Goal: Information Seeking & Learning: Learn about a topic

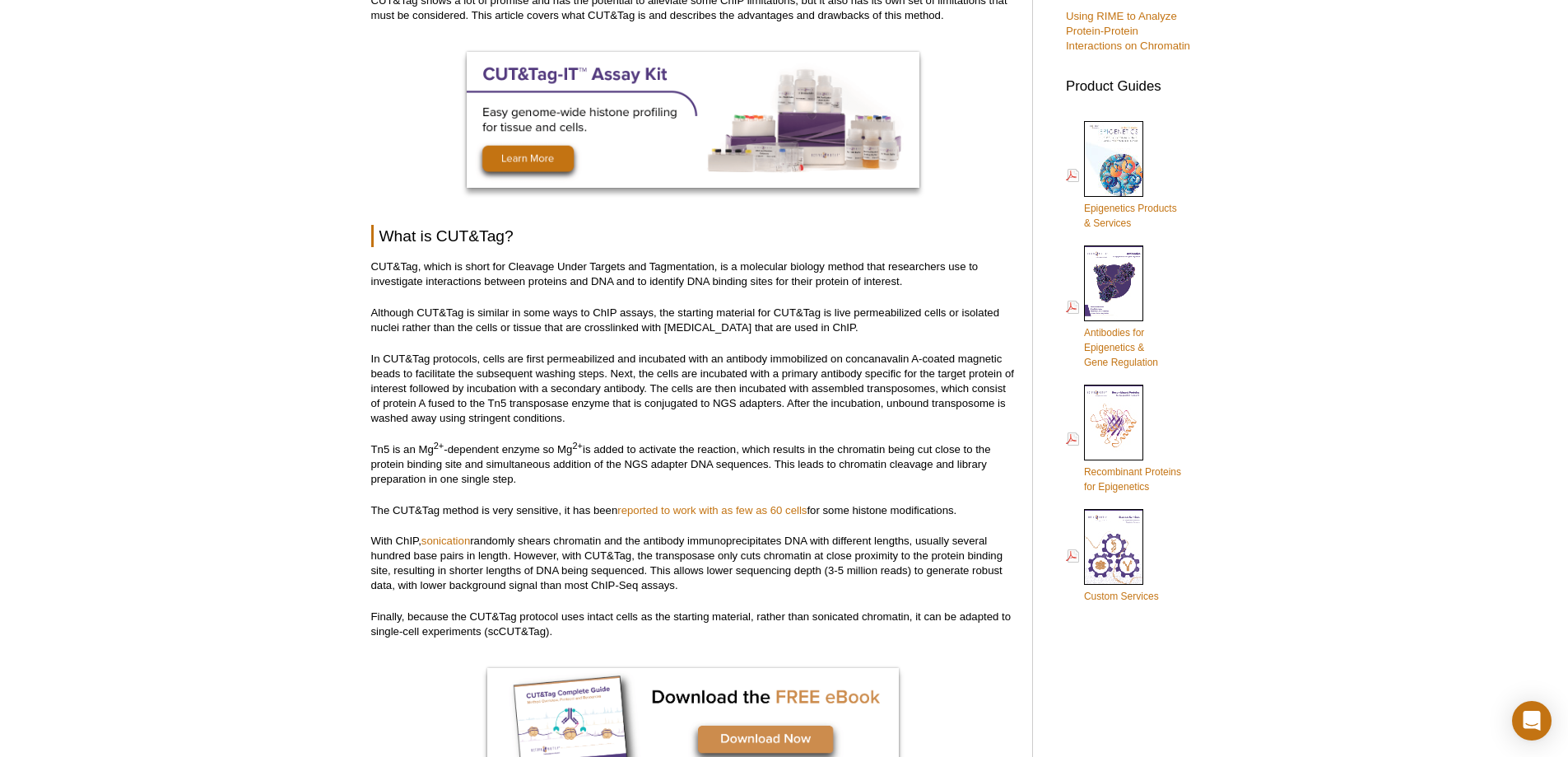
scroll to position [666, 0]
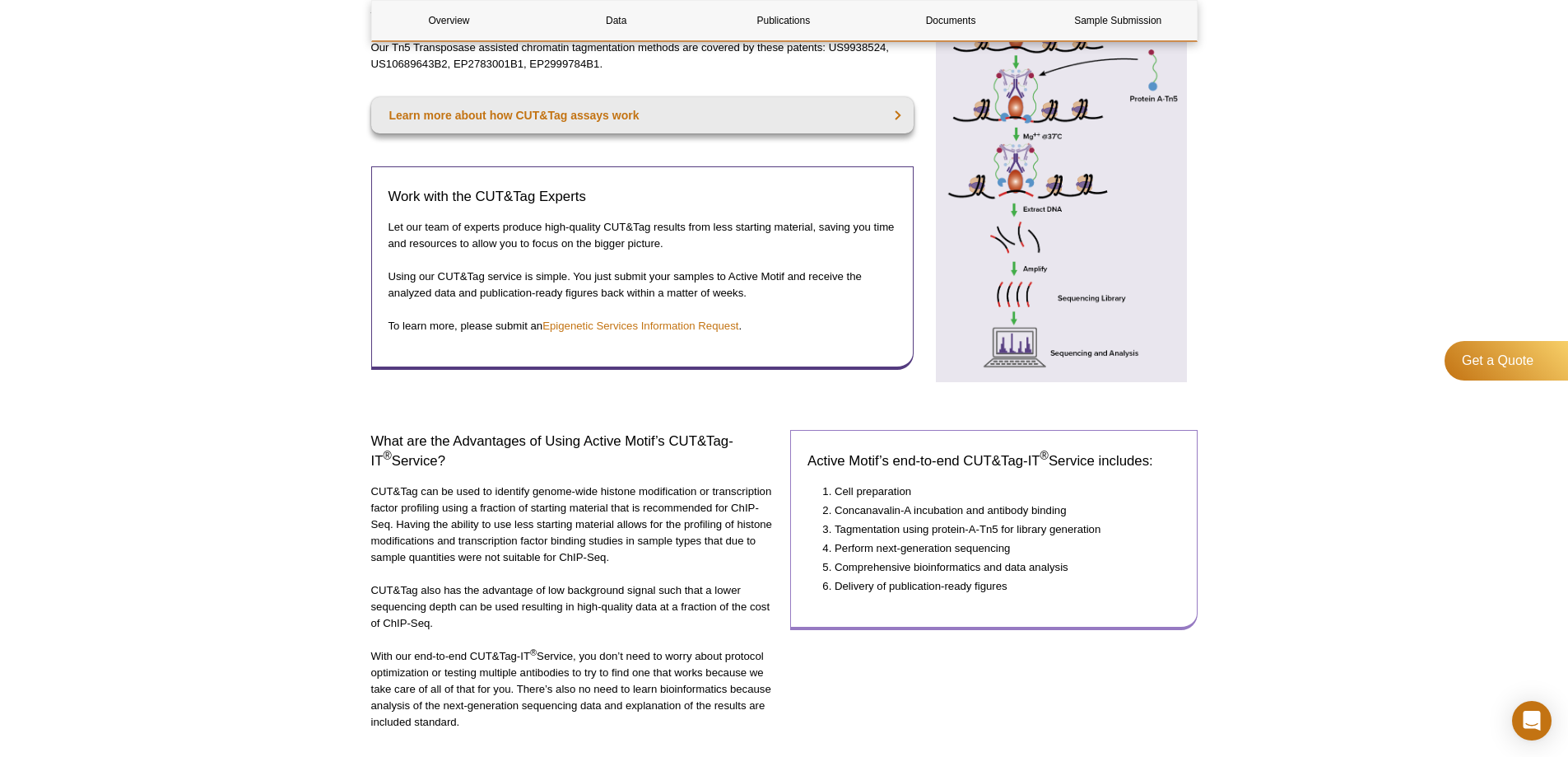
scroll to position [717, 0]
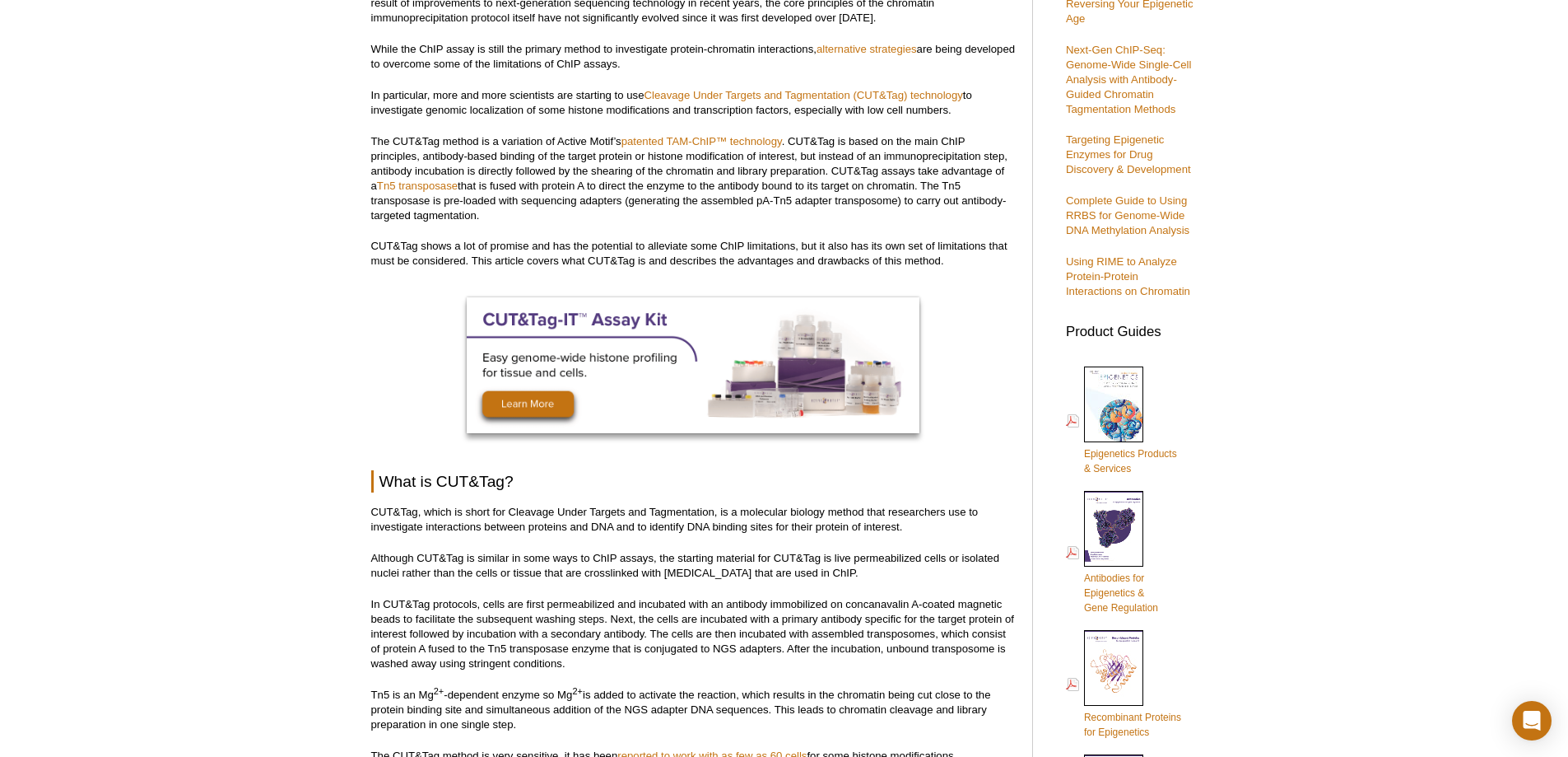
scroll to position [254, 0]
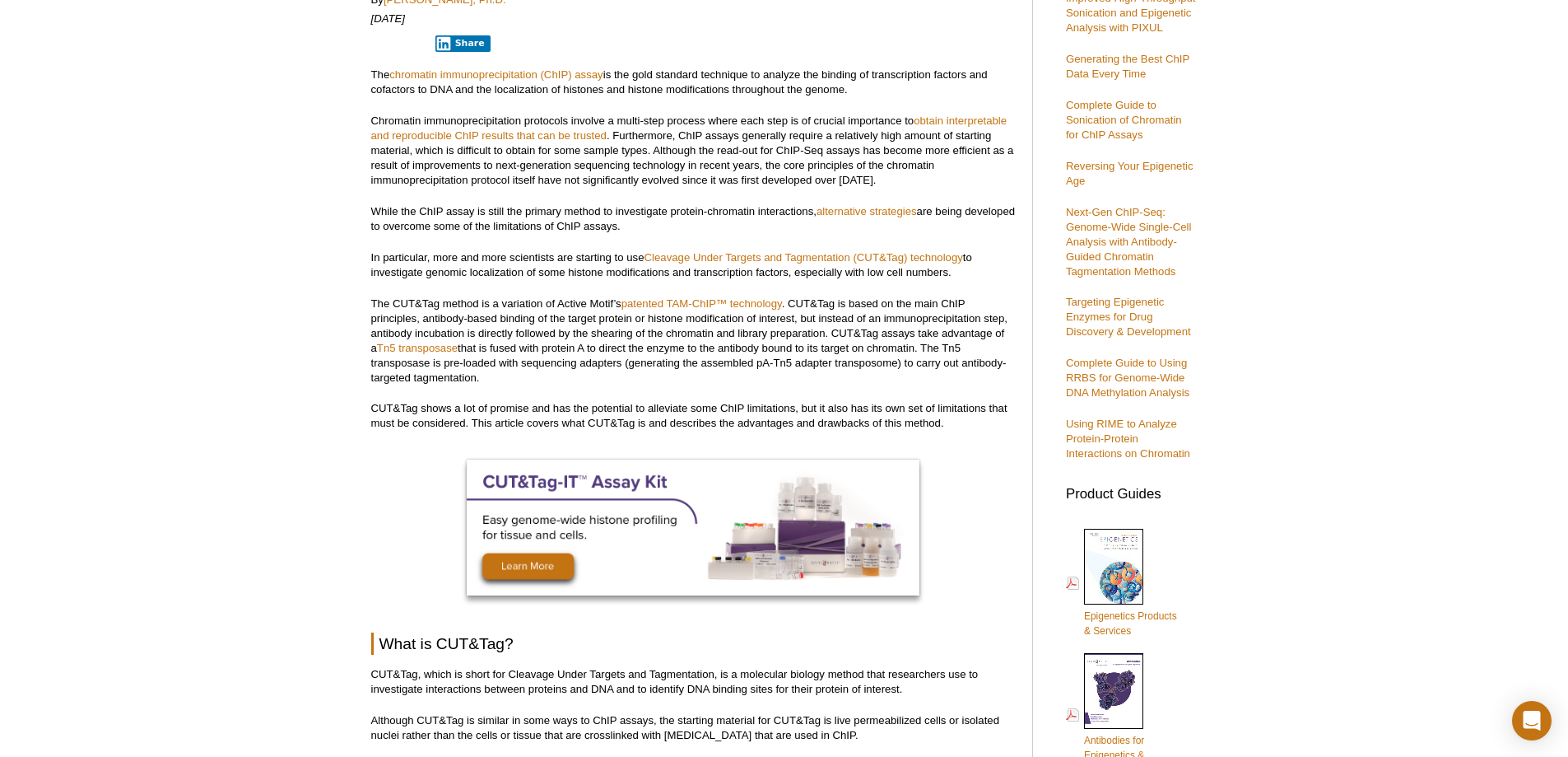
click at [894, 319] on p "The CUT&Tag method is a variation of Active Motif’s patented TAM-ChIP™ technolo…" at bounding box center [693, 341] width 644 height 89
